Goal: Task Accomplishment & Management: Manage account settings

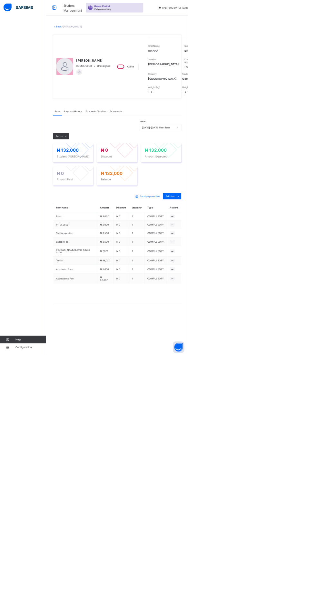
click at [103, 43] on link "Back" at bounding box center [98, 44] width 9 height 5
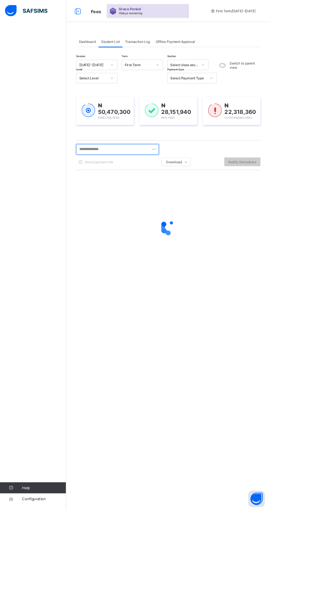
click at [128, 174] on input "text" at bounding box center [137, 174] width 97 height 12
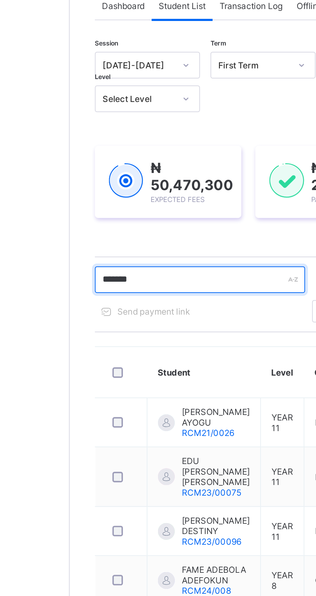
type input "*******"
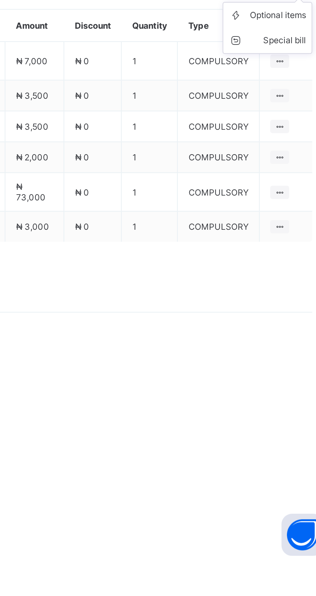
click at [296, 333] on icon at bounding box center [299, 329] width 7 height 6
click at [297, 347] on div "Optional items" at bounding box center [289, 344] width 26 height 6
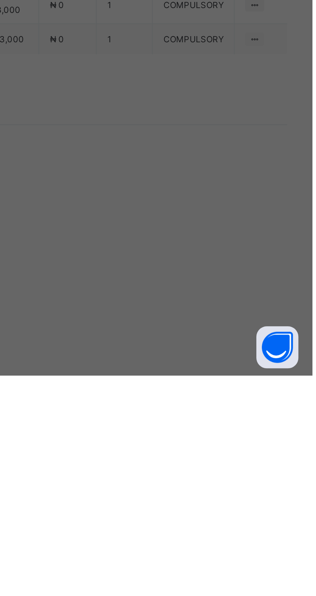
scroll to position [112, 0]
click at [211, 357] on div "Acceptance Fee" at bounding box center [158, 352] width 106 height 10
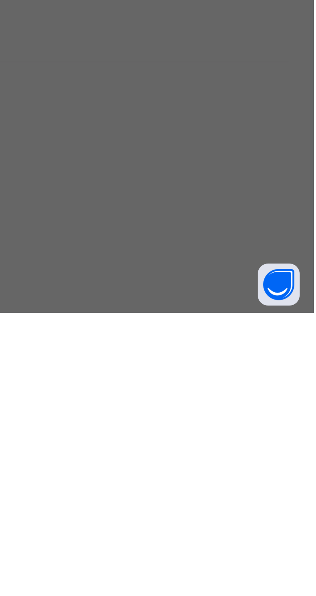
click at [211, 377] on div "Accommodation/ Feeding" at bounding box center [158, 372] width 106 height 10
click at [207, 357] on span "Save" at bounding box center [192, 354] width 29 height 5
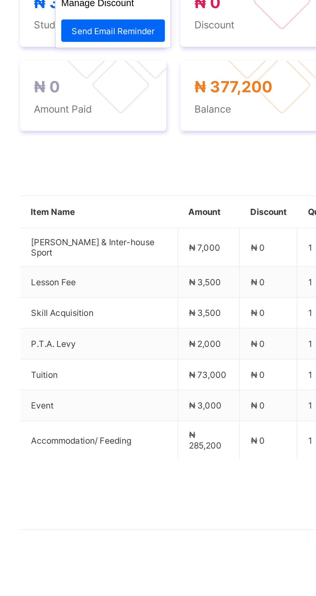
click at [108, 234] on span at bounding box center [110, 229] width 10 height 10
click at [142, 273] on ul "Receive Payment Manage Discount Send Email Reminder" at bounding box center [132, 255] width 54 height 36
click at [130, 247] on li "Receive Payment" at bounding box center [131, 242] width 53 height 10
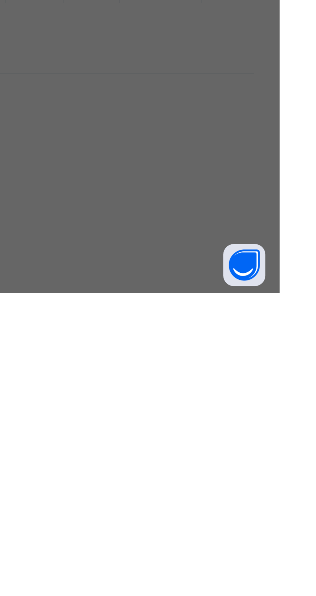
scroll to position [81, 0]
click at [143, 372] on div "Zenith Bank - Royal College Masaka" at bounding box center [132, 357] width 22 height 29
click at [169, 319] on input "text" at bounding box center [157, 312] width 23 height 14
type input "********"
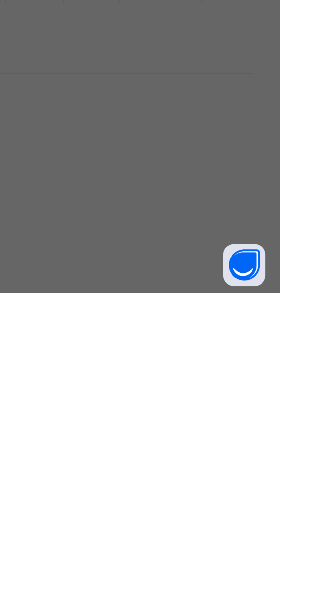
click at [161, 345] on input "date" at bounding box center [140, 339] width 41 height 14
type input "**********"
click at [178, 348] on input "currency" at bounding box center [171, 342] width 14 height 14
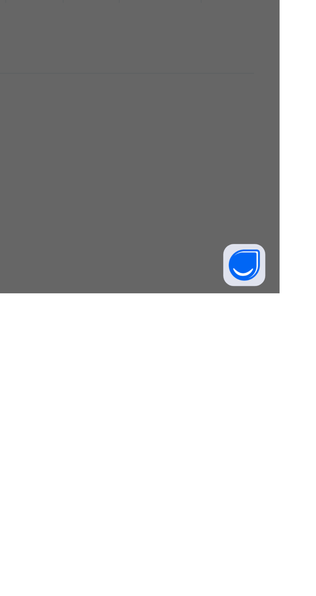
type input "*********"
click at [191, 370] on span "Save" at bounding box center [176, 367] width 29 height 5
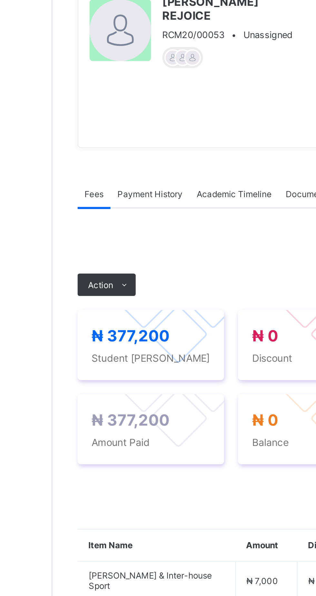
click at [133, 189] on span "Payment History" at bounding box center [122, 186] width 30 height 5
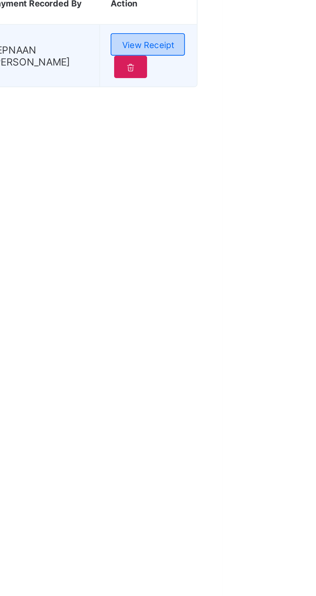
click at [289, 255] on span "View Receipt" at bounding box center [282, 252] width 24 height 5
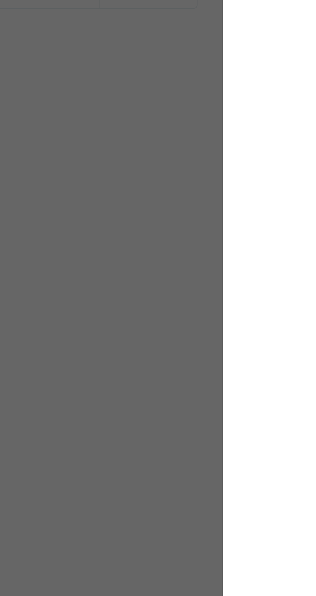
click at [198, 237] on div "Download receipt" at bounding box center [176, 233] width 44 height 8
click at [207, 188] on div "×" at bounding box center [204, 182] width 6 height 11
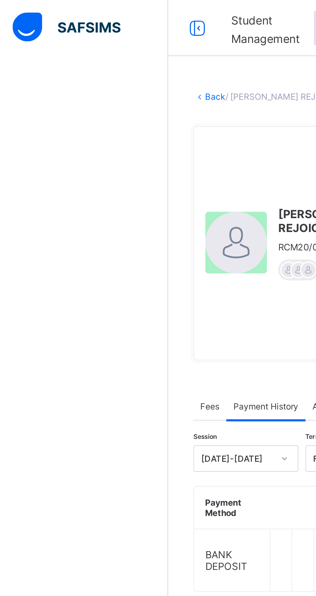
click at [104, 45] on link "Back" at bounding box center [98, 44] width 9 height 5
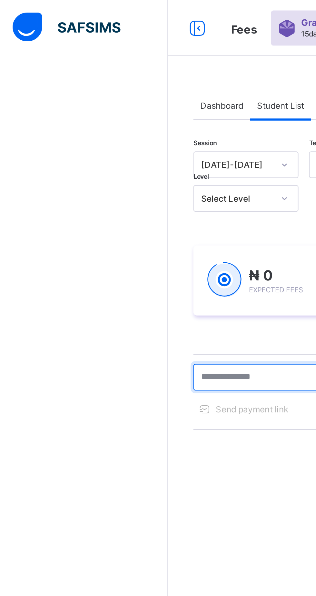
click at [118, 174] on input "text" at bounding box center [137, 173] width 97 height 12
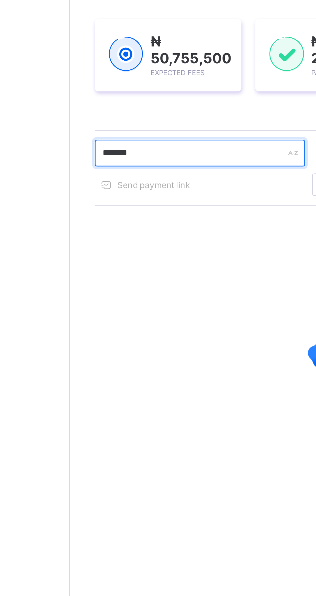
type input "*******"
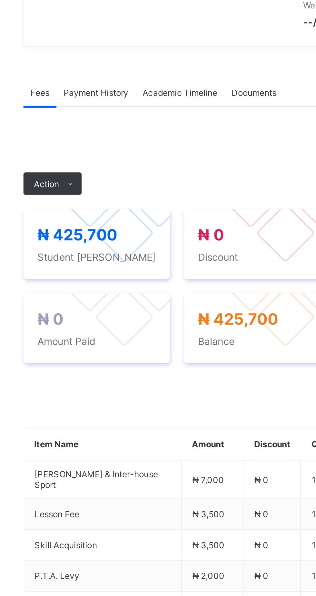
click at [128, 184] on span "Payment History" at bounding box center [122, 182] width 30 height 5
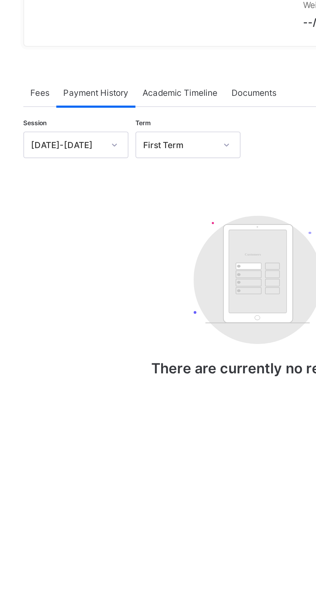
click at [98, 188] on div "Fees" at bounding box center [96, 181] width 15 height 13
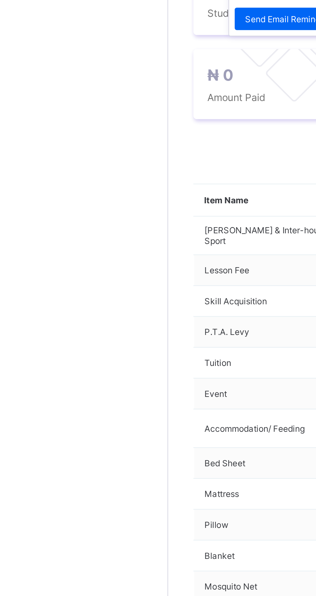
click at [106, 229] on span at bounding box center [110, 224] width 10 height 10
click at [125, 268] on ul "Receive Payment Manage Discount Send Email Reminder" at bounding box center [132, 250] width 54 height 36
click at [124, 243] on li "Receive Payment" at bounding box center [131, 238] width 53 height 10
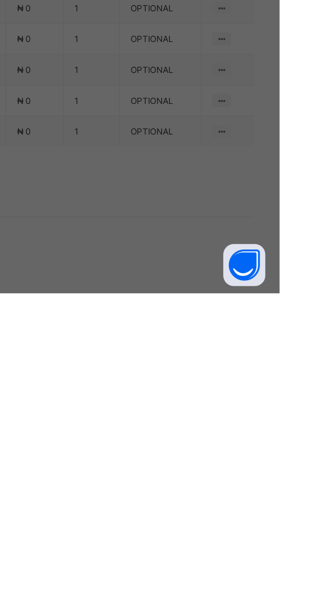
scroll to position [28, 0]
click at [143, 366] on div "Zenith Bank - Royal College Masaka" at bounding box center [132, 350] width 22 height 29
click at [169, 319] on input "text" at bounding box center [157, 312] width 23 height 14
type input "********"
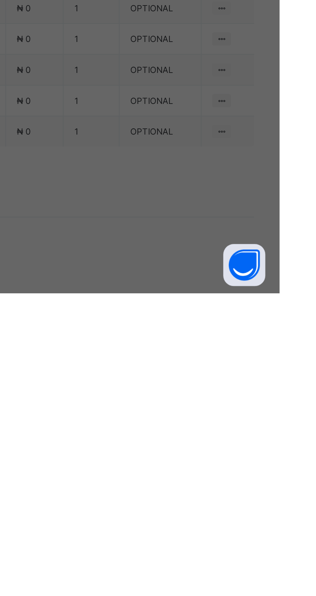
click at [161, 345] on input "date" at bounding box center [140, 339] width 41 height 14
type input "**********"
click at [178, 348] on input "currency" at bounding box center [171, 342] width 14 height 14
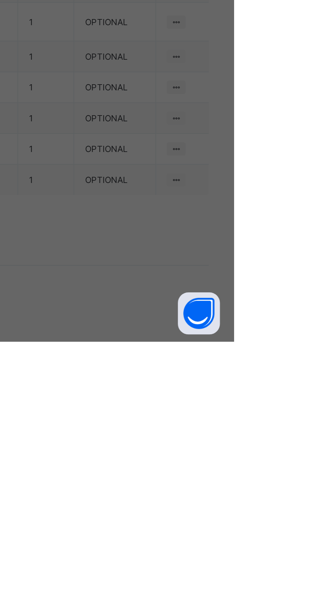
scroll to position [0, 12]
type input "*********"
click at [191, 370] on span "Save" at bounding box center [176, 367] width 29 height 5
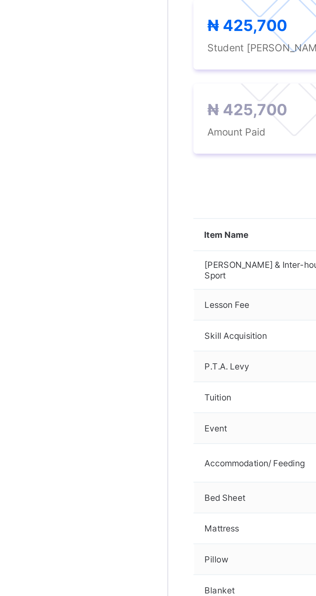
click at [120, 184] on span "Payment History" at bounding box center [122, 182] width 30 height 5
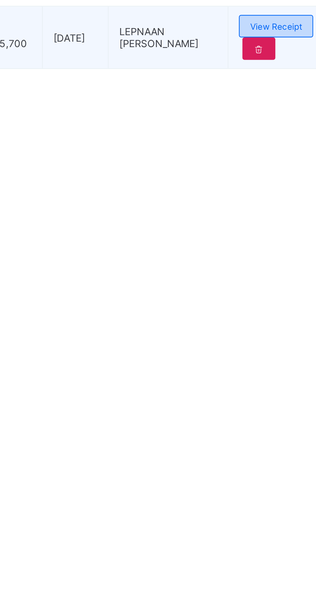
click at [290, 253] on div "View Receipt" at bounding box center [282, 248] width 34 height 10
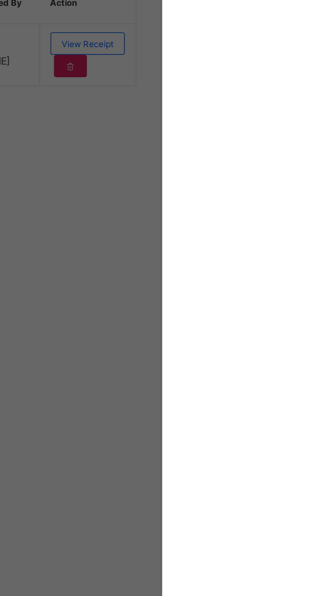
click at [195, 216] on span "Download receipt" at bounding box center [179, 213] width 32 height 5
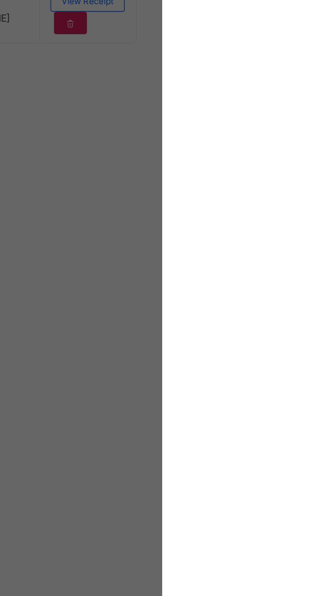
click at [207, 168] on div "×" at bounding box center [204, 162] width 6 height 11
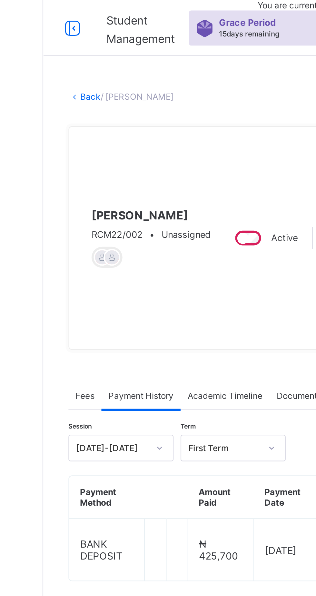
click at [102, 45] on link "Back" at bounding box center [98, 44] width 9 height 5
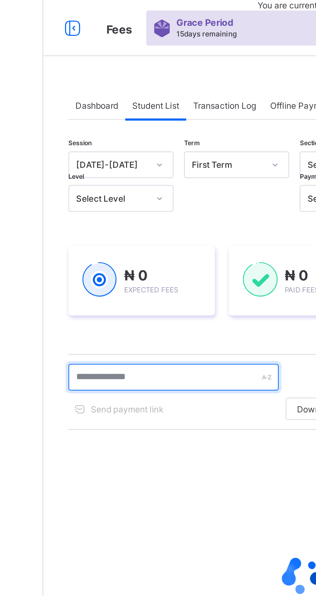
click at [128, 173] on input "text" at bounding box center [137, 173] width 97 height 12
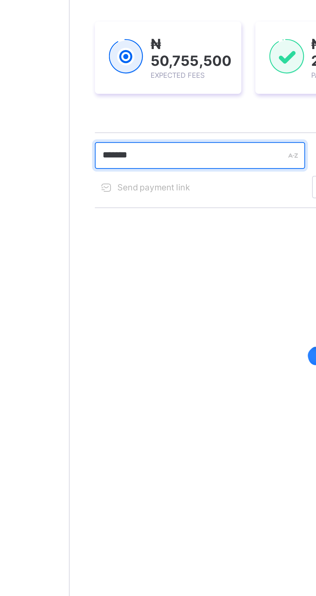
type input "*******"
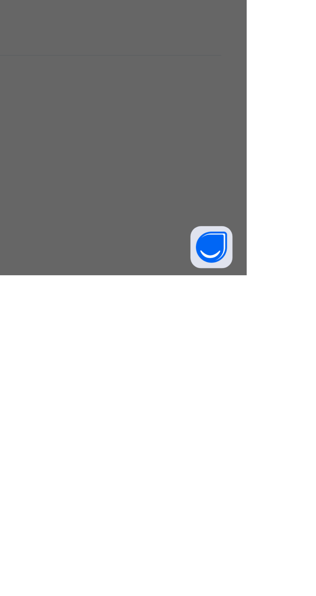
click at [207, 334] on div "Resume" at bounding box center [195, 329] width 24 height 10
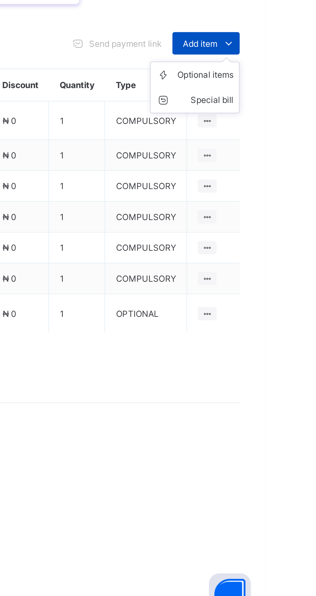
click at [301, 333] on icon at bounding box center [299, 329] width 7 height 6
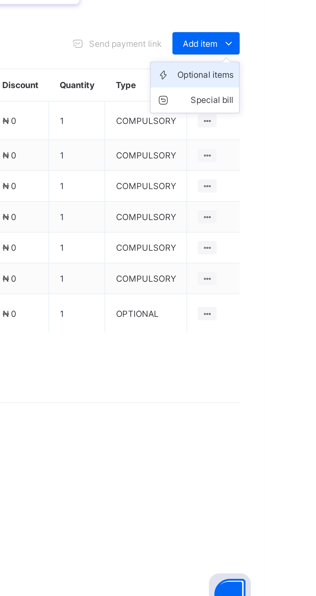
click at [301, 347] on div "Optional items" at bounding box center [289, 344] width 26 height 6
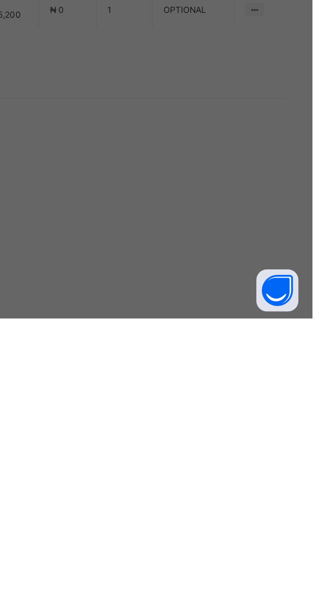
scroll to position [35, 0]
click at [211, 344] on div "Bed Sheet" at bounding box center [158, 339] width 106 height 10
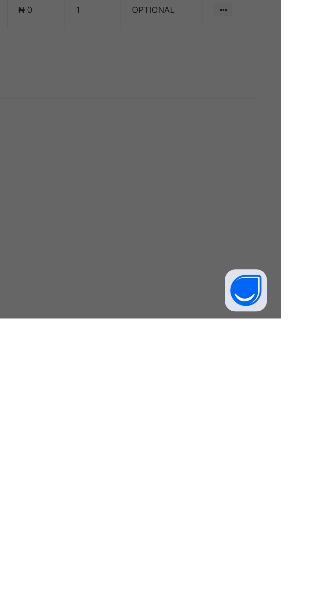
scroll to position [31, 0]
click at [211, 350] on div "Mattress" at bounding box center [158, 345] width 106 height 10
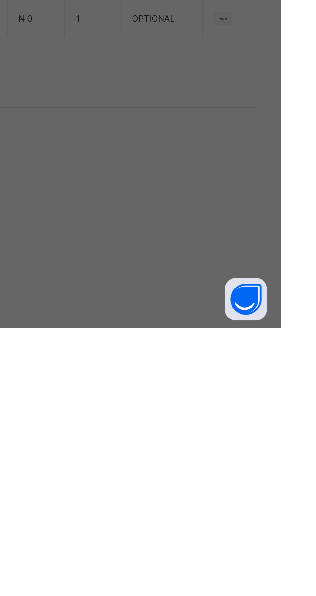
scroll to position [32, 0]
click at [211, 334] on div "Pillow" at bounding box center [158, 329] width 106 height 10
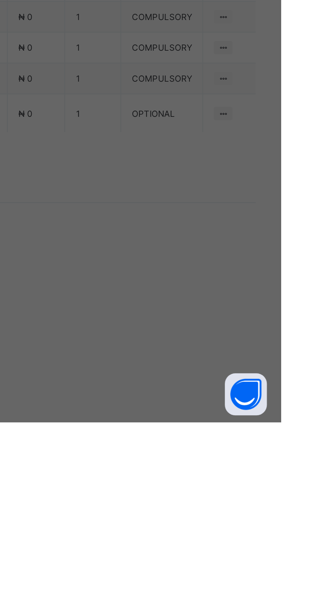
scroll to position [56, 0]
click at [211, 294] on div "Blanket" at bounding box center [158, 289] width 106 height 10
click at [221, 415] on div "Cancel Save" at bounding box center [158, 405] width 126 height 20
click at [207, 407] on span "Save" at bounding box center [192, 405] width 29 height 5
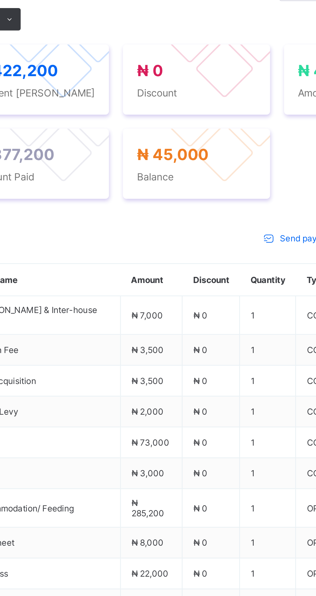
click at [123, 193] on div "Payment History" at bounding box center [122, 186] width 36 height 13
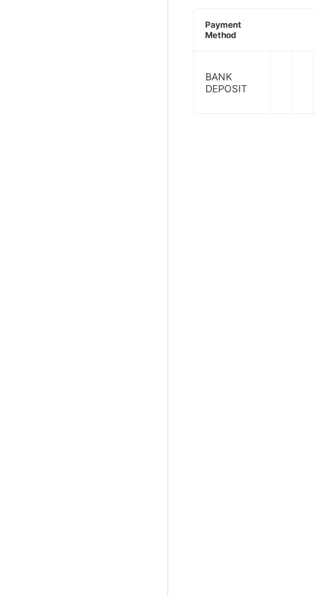
click at [94, 189] on span "Fees" at bounding box center [96, 186] width 9 height 5
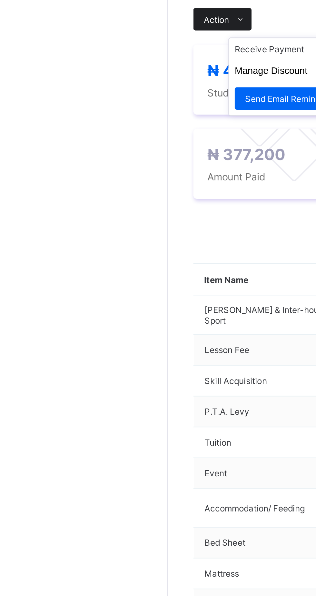
click at [100, 231] on span "Action" at bounding box center [100, 228] width 12 height 5
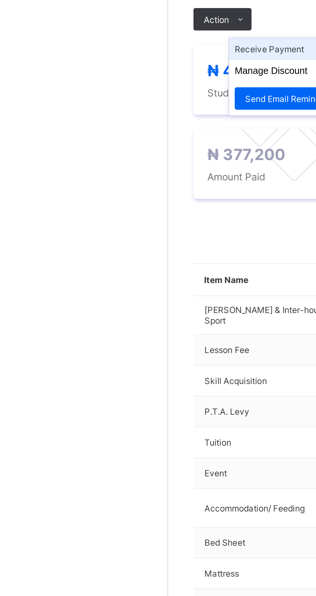
click at [136, 247] on li "Receive Payment" at bounding box center [131, 242] width 53 height 10
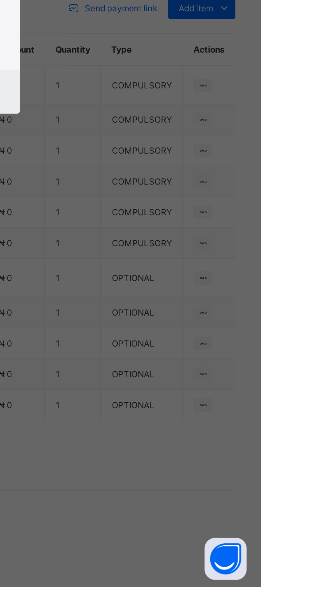
click at [173, 272] on div "Bank" at bounding box center [159, 265] width 26 height 14
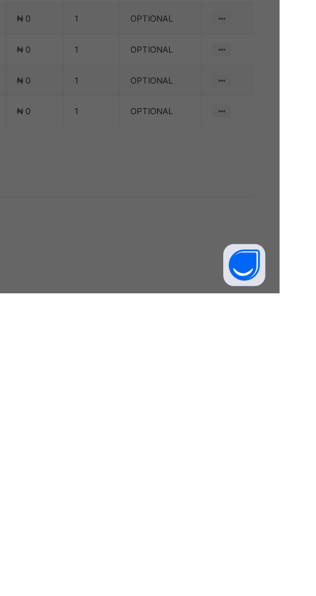
scroll to position [86, 0]
click at [143, 367] on div "Zenith Bank - Royal College Masaka" at bounding box center [132, 351] width 22 height 29
click at [169, 319] on input "text" at bounding box center [157, 312] width 23 height 14
type input "********"
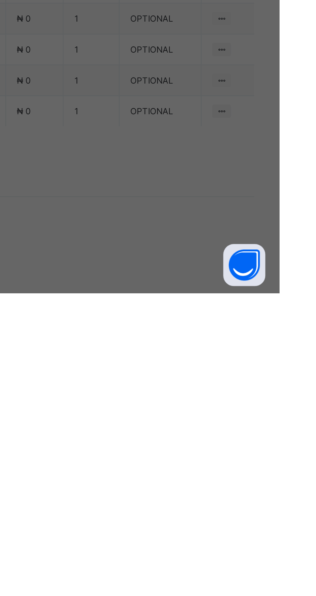
click at [161, 345] on input "date" at bounding box center [140, 339] width 41 height 14
type input "**********"
click at [178, 348] on input "currency" at bounding box center [171, 342] width 14 height 14
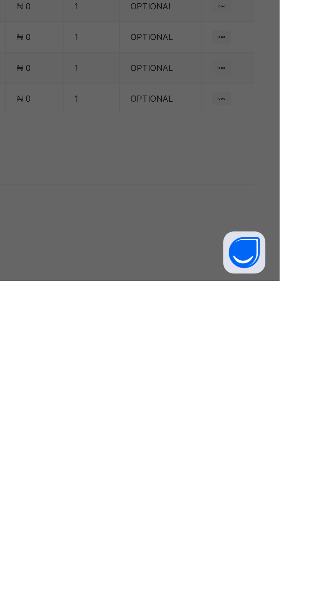
scroll to position [0, 9]
type input "********"
click at [196, 373] on div "Save" at bounding box center [176, 368] width 39 height 10
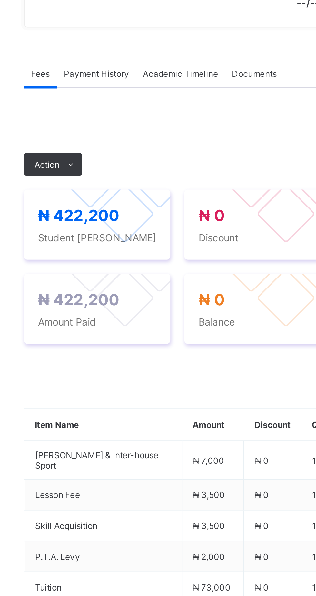
click at [123, 189] on span "Payment History" at bounding box center [122, 186] width 30 height 5
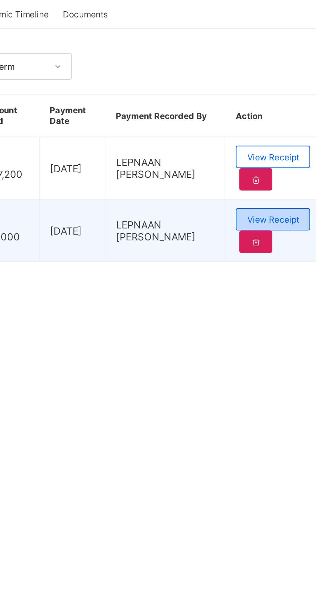
click at [290, 284] on span "View Receipt" at bounding box center [282, 281] width 24 height 5
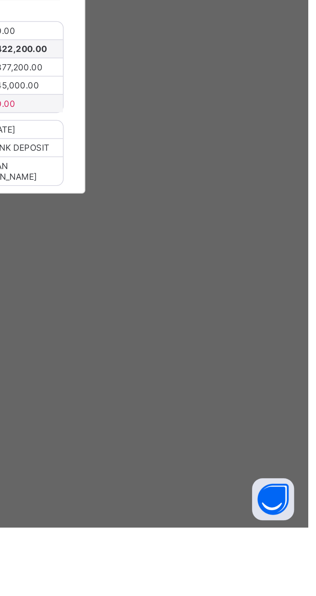
click at [195, 219] on span "Download receipt" at bounding box center [179, 216] width 32 height 5
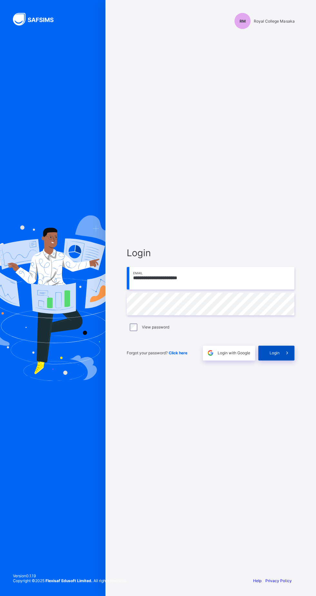
click at [280, 360] on span at bounding box center [287, 352] width 15 height 15
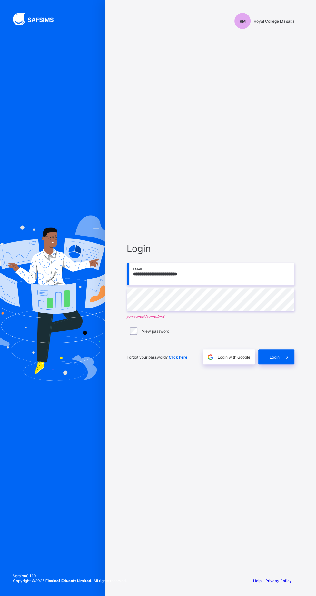
click at [198, 285] on input "**********" at bounding box center [211, 274] width 168 height 23
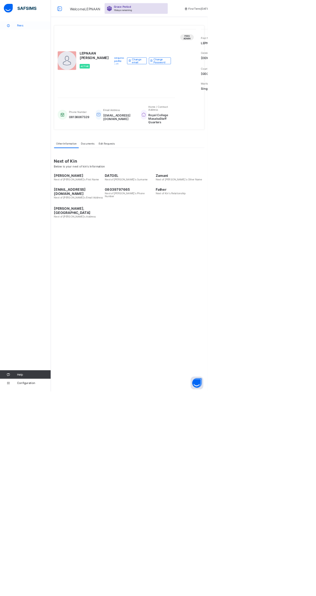
click at [36, 40] on span "Fees" at bounding box center [52, 38] width 52 height 5
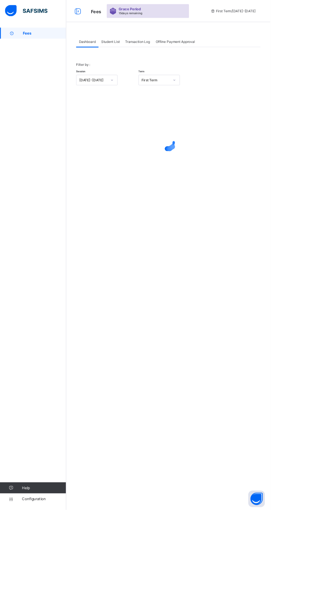
click at [131, 47] on span "Student List" at bounding box center [129, 48] width 22 height 5
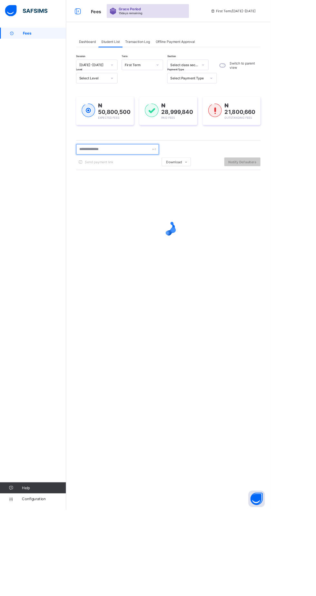
click at [130, 172] on input "text" at bounding box center [137, 174] width 97 height 12
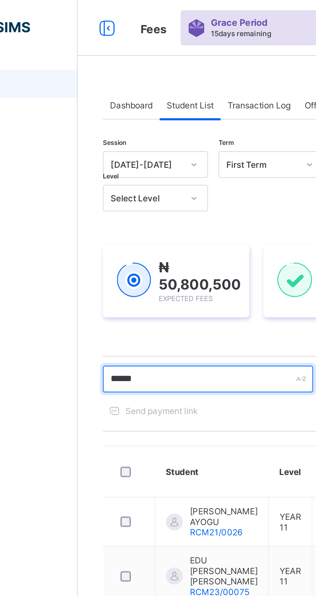
click at [131, 173] on input "*****" at bounding box center [137, 174] width 97 height 12
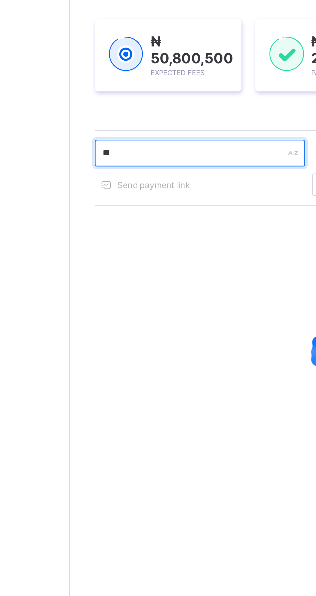
type input "*"
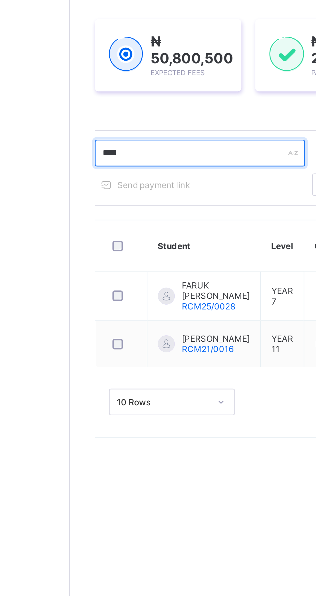
type input "*****"
